Goal: Navigation & Orientation: Find specific page/section

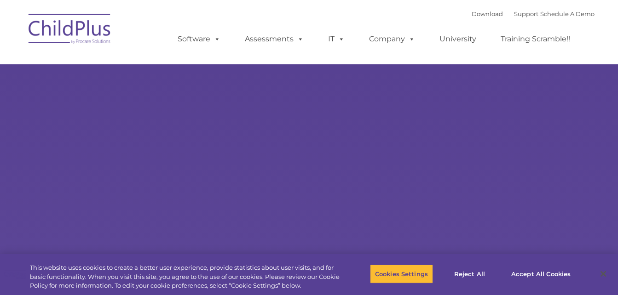
select select "MEDIUM"
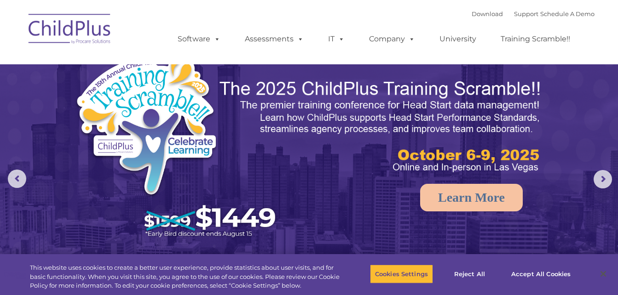
click at [483, 8] on div "Download Support | Schedule A Demo " at bounding box center [533, 14] width 123 height 14
click at [482, 13] on link "Download" at bounding box center [487, 13] width 31 height 7
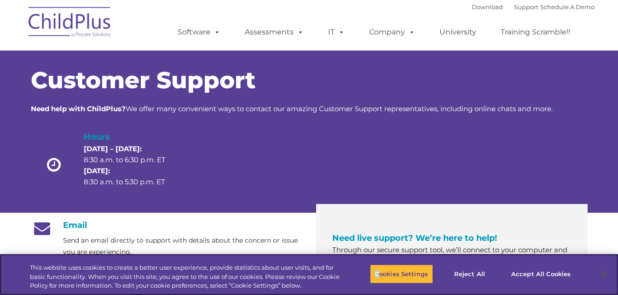
drag, startPoint x: 0, startPoint y: 0, endPoint x: 380, endPoint y: 317, distance: 495.0
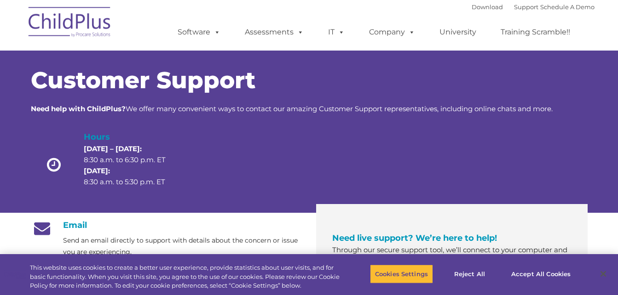
click at [309, 243] on div "Need live support? We’re here to help! Through our secure support tool, we’ll c…" at bounding box center [451, 284] width 285 height 128
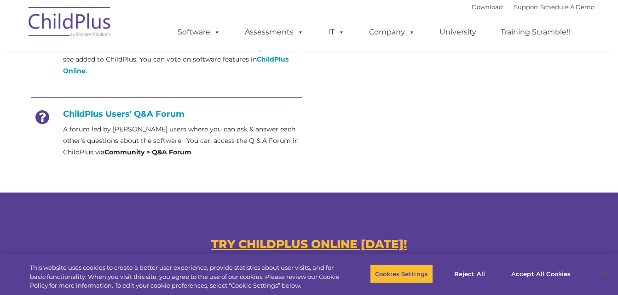
scroll to position [427, 0]
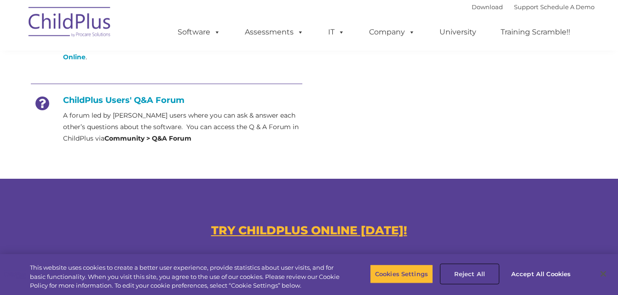
click at [471, 277] on button "Reject All" at bounding box center [470, 274] width 58 height 19
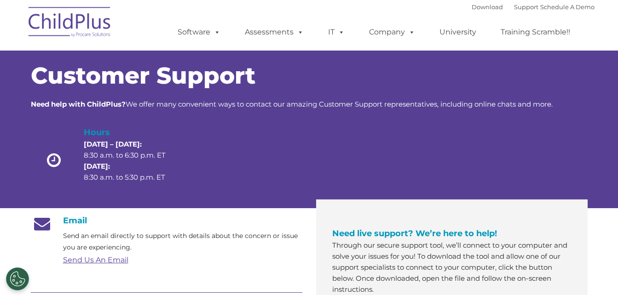
scroll to position [0, 0]
